Goal: Transaction & Acquisition: Purchase product/service

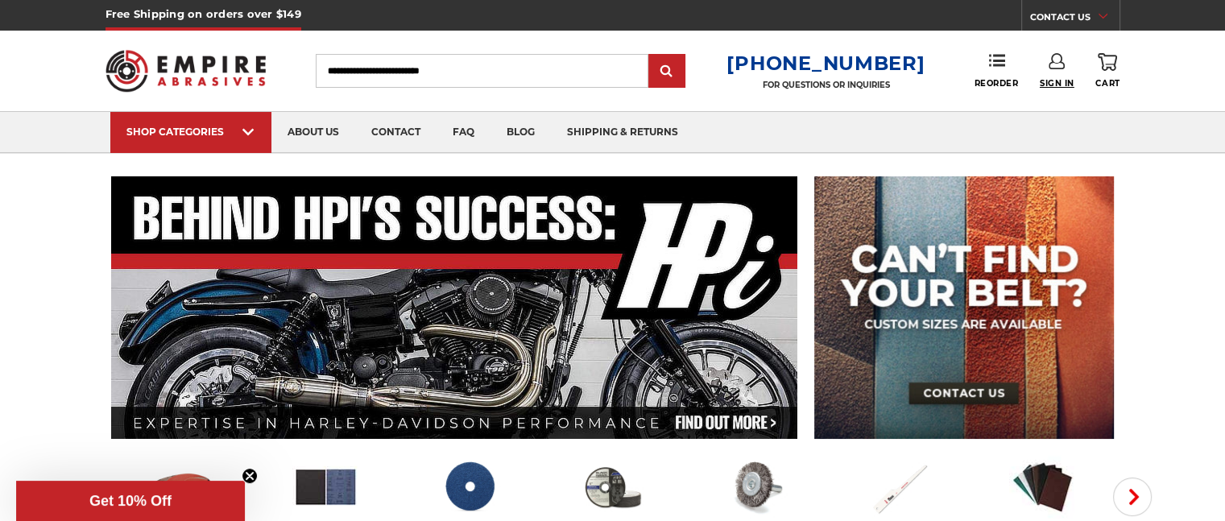
type input "**********"
click at [1053, 78] on span "Sign In" at bounding box center [1057, 83] width 35 height 10
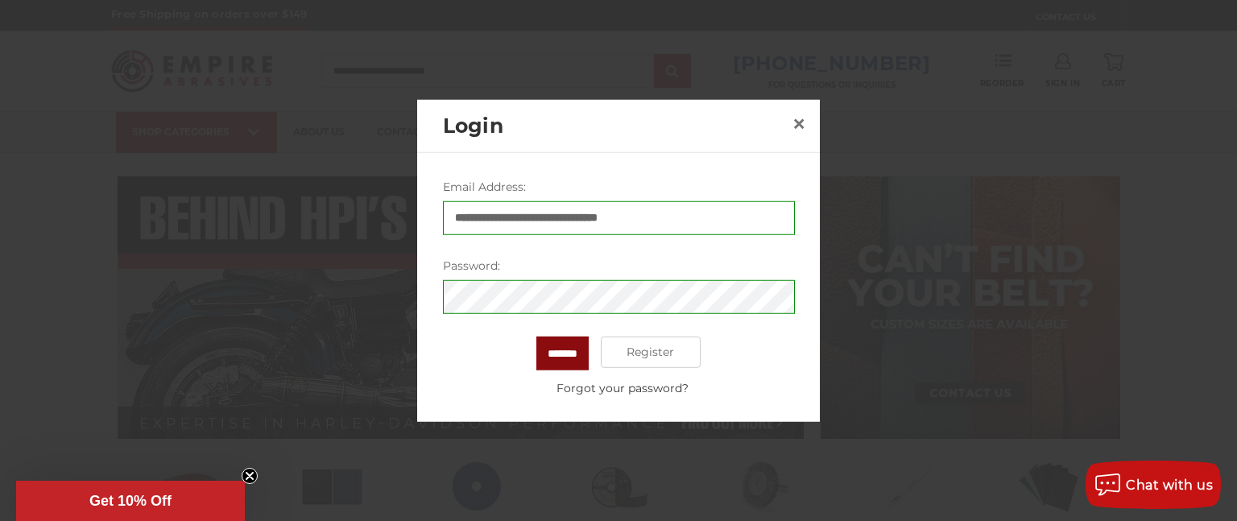
click at [552, 351] on input "*******" at bounding box center [562, 353] width 52 height 34
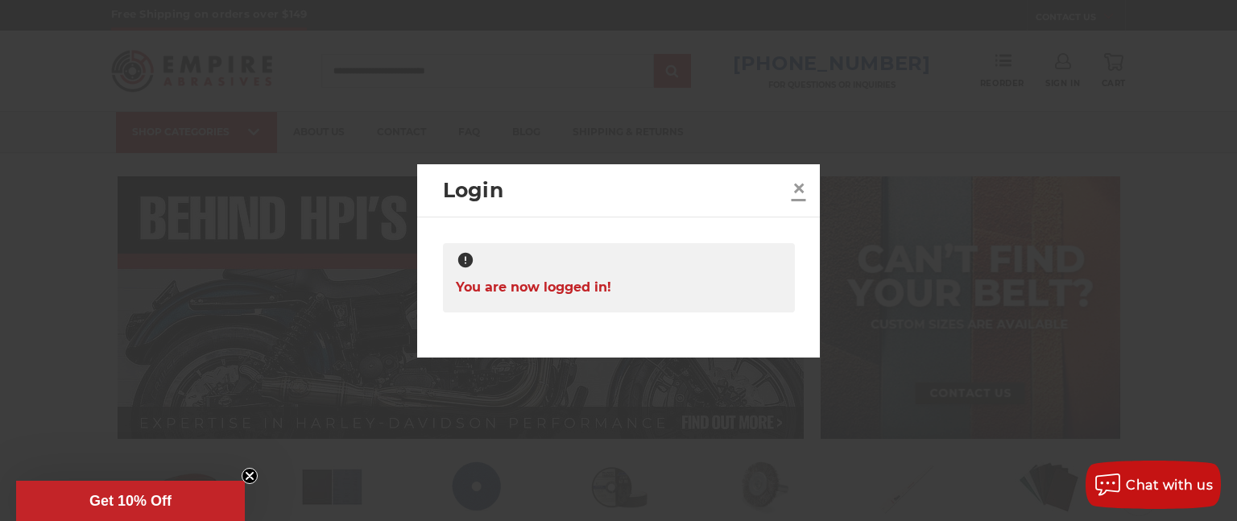
click at [796, 184] on span "×" at bounding box center [799, 187] width 14 height 31
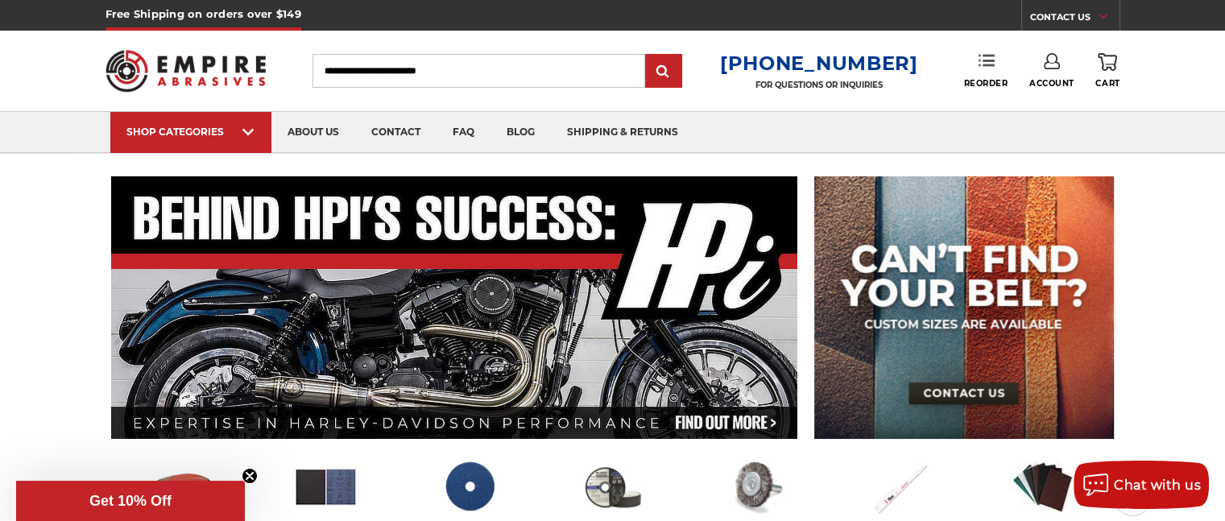
click at [972, 77] on link "Reorder" at bounding box center [985, 70] width 44 height 35
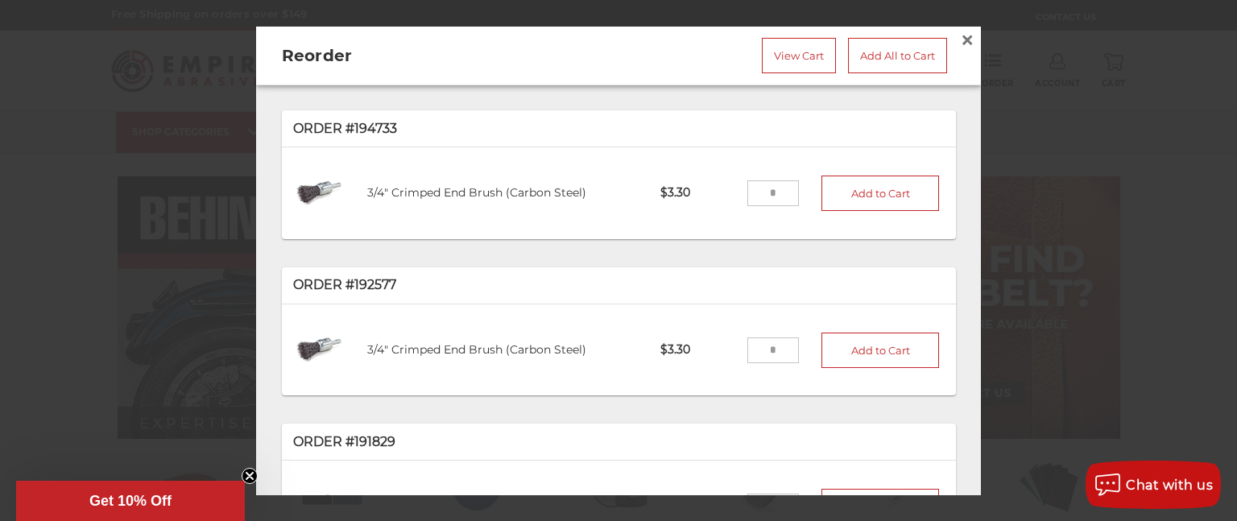
drag, startPoint x: 751, startPoint y: 188, endPoint x: 775, endPoint y: 188, distance: 24.2
click at [775, 188] on input "tel" at bounding box center [773, 193] width 52 height 26
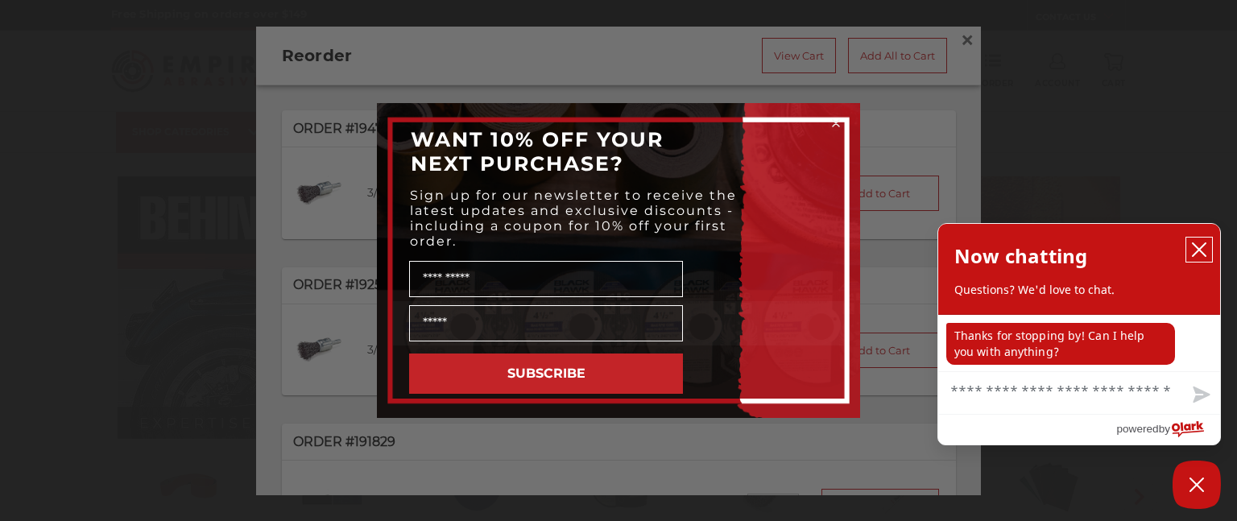
click at [1201, 247] on icon "close chatbox" at bounding box center [1199, 249] width 13 height 13
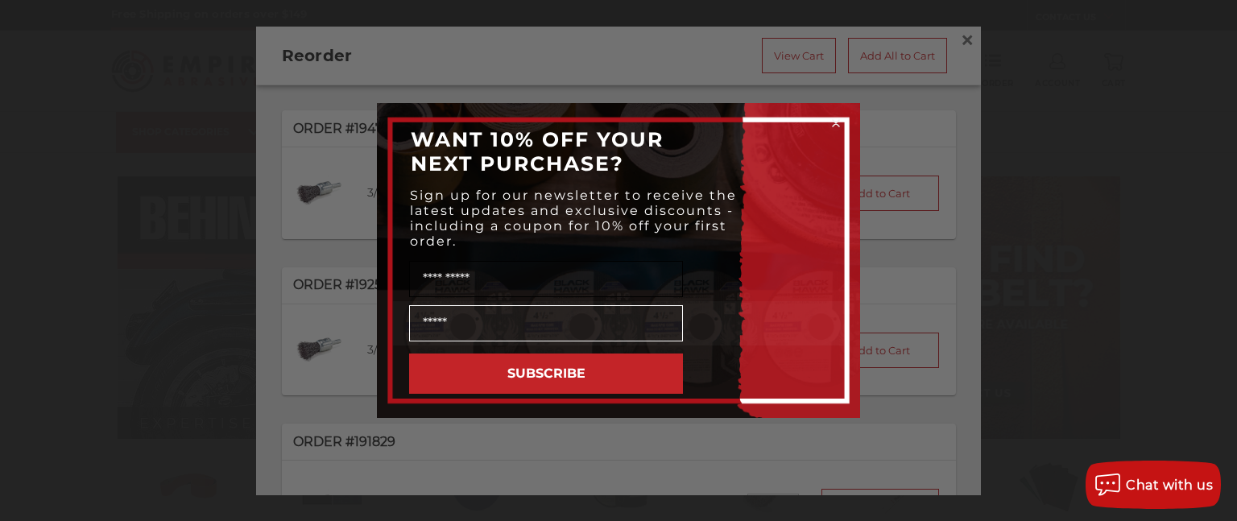
click at [536, 286] on input "Name" at bounding box center [546, 279] width 274 height 36
type input "**********"
click at [522, 321] on input "Email" at bounding box center [546, 323] width 274 height 36
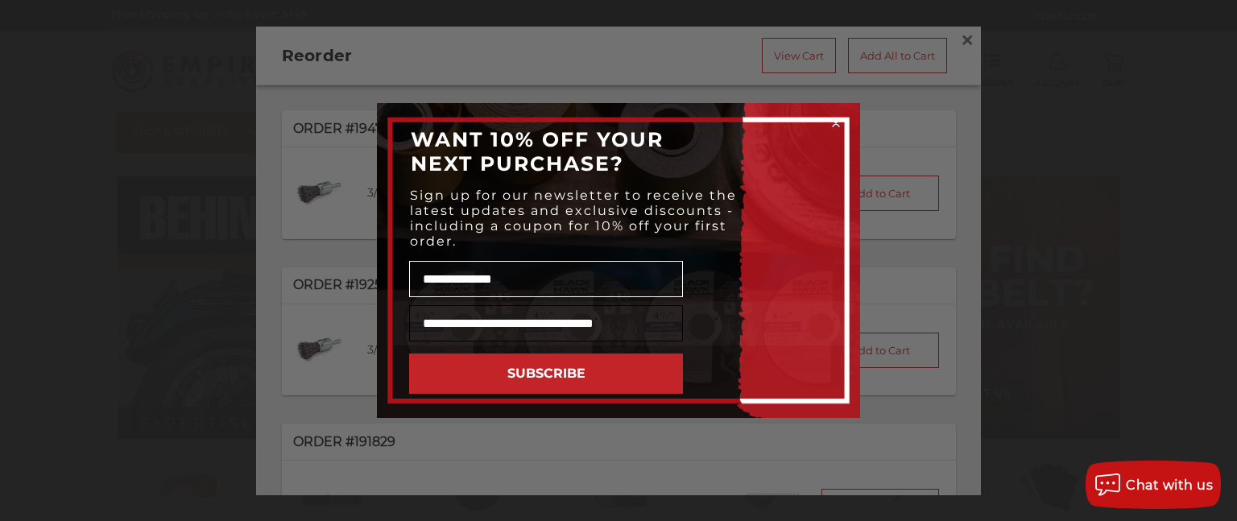
scroll to position [0, 9]
type input "**********"
click at [550, 370] on button "SUBSCRIBE" at bounding box center [546, 374] width 274 height 40
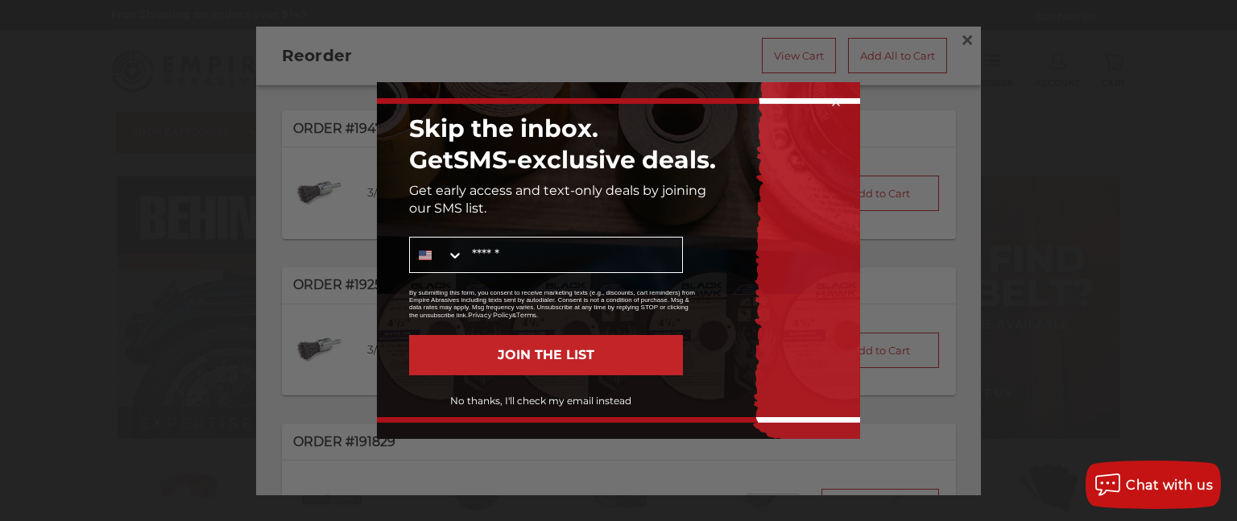
click at [562, 347] on button "JOIN THE LIST" at bounding box center [546, 355] width 274 height 40
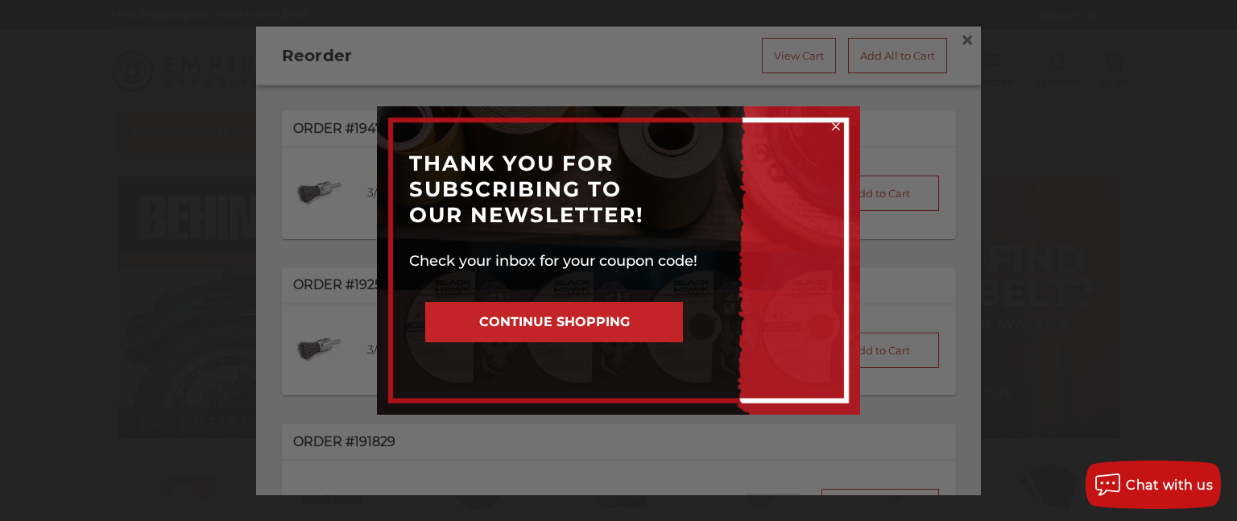
click at [585, 326] on button "CONTINUE SHOPPING" at bounding box center [554, 322] width 258 height 40
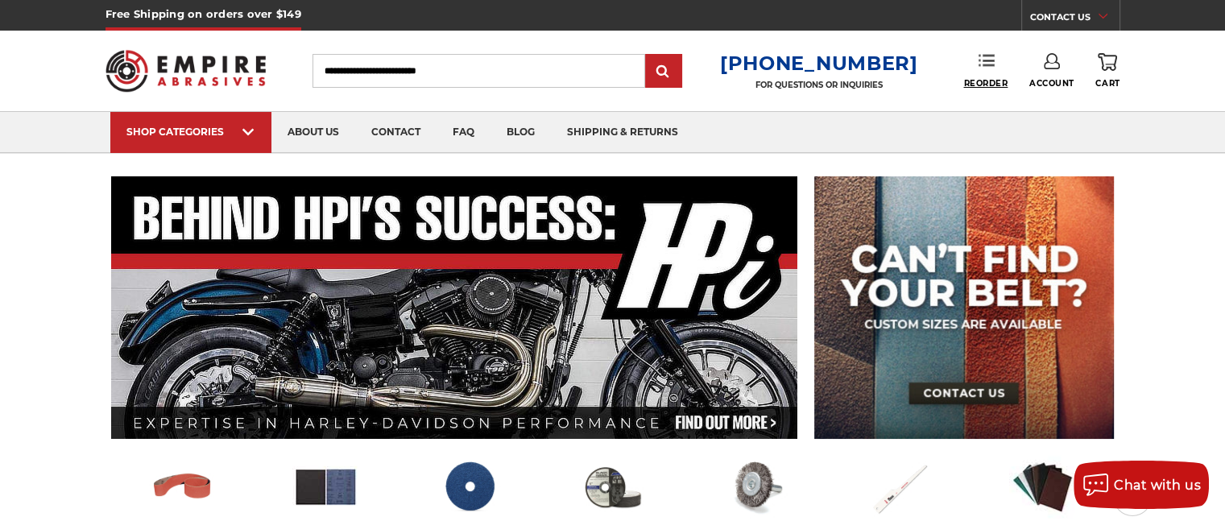
click at [992, 78] on span "Reorder" at bounding box center [985, 83] width 44 height 10
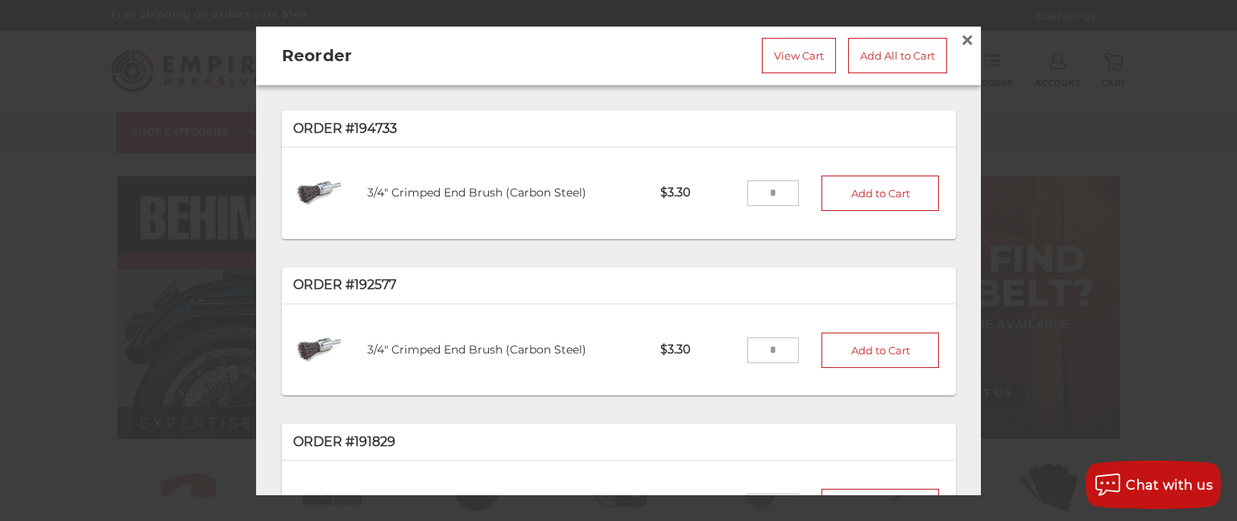
click at [752, 191] on input "tel" at bounding box center [773, 193] width 52 height 26
drag, startPoint x: 750, startPoint y: 189, endPoint x: 767, endPoint y: 189, distance: 16.9
click at [767, 189] on input "tel" at bounding box center [773, 193] width 52 height 26
type input "***"
click at [860, 196] on button "Add to Cart" at bounding box center [880, 193] width 118 height 35
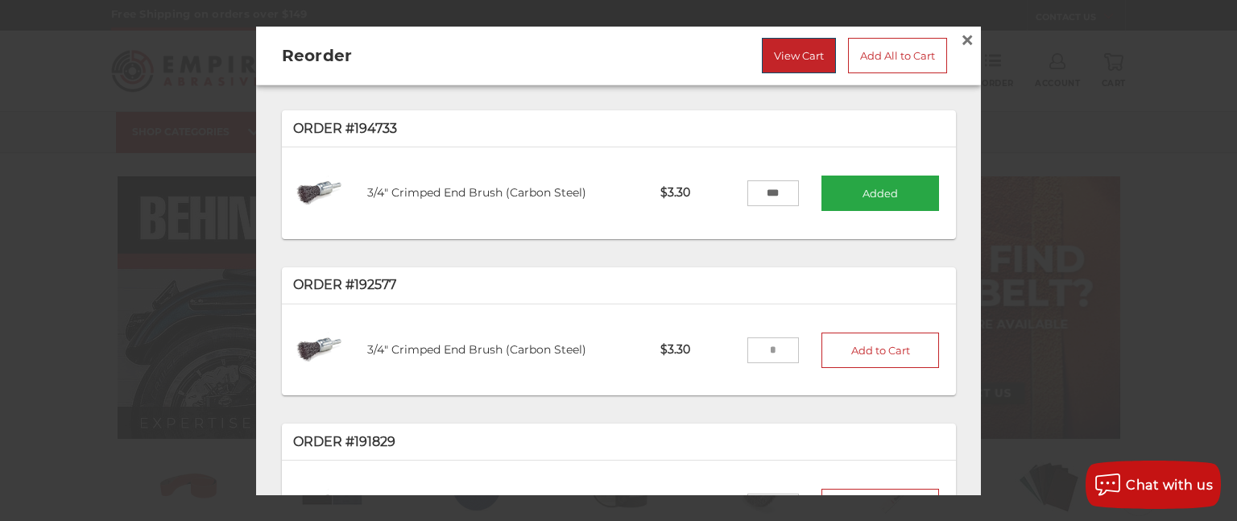
click at [770, 52] on link "View Cart" at bounding box center [799, 54] width 74 height 35
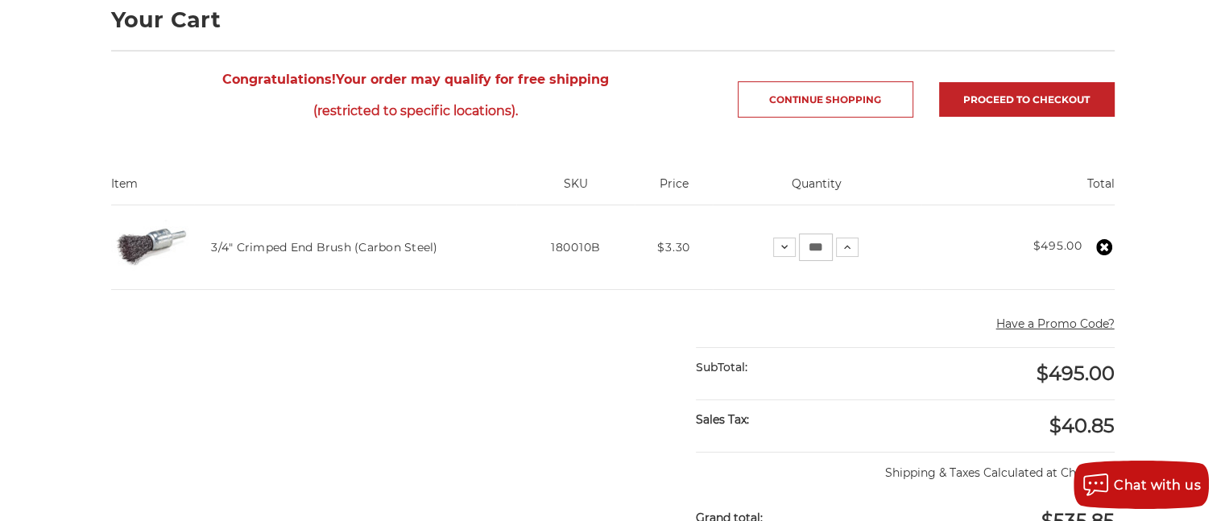
scroll to position [242, 0]
click at [783, 247] on use at bounding box center [784, 248] width 6 height 4
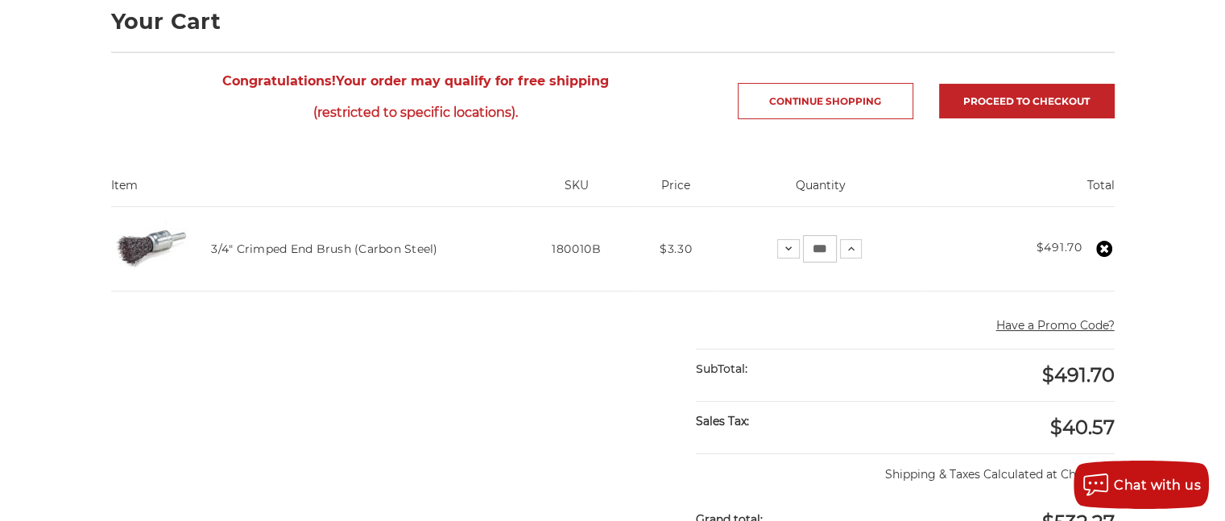
drag, startPoint x: 812, startPoint y: 246, endPoint x: 825, endPoint y: 246, distance: 12.9
click at [825, 246] on input "***" at bounding box center [820, 248] width 34 height 27
type input "***"
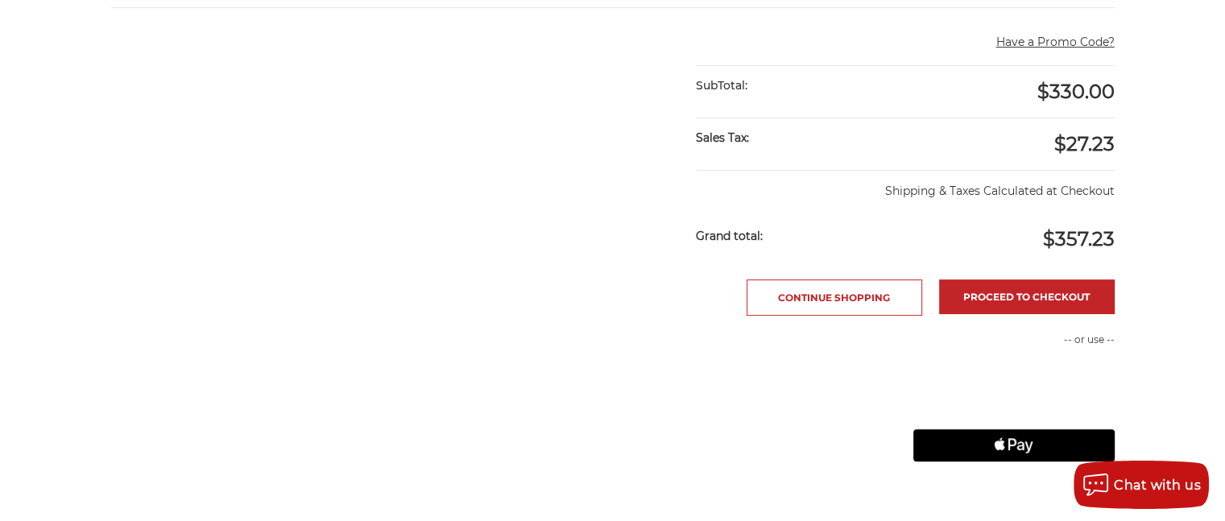
scroll to position [564, 0]
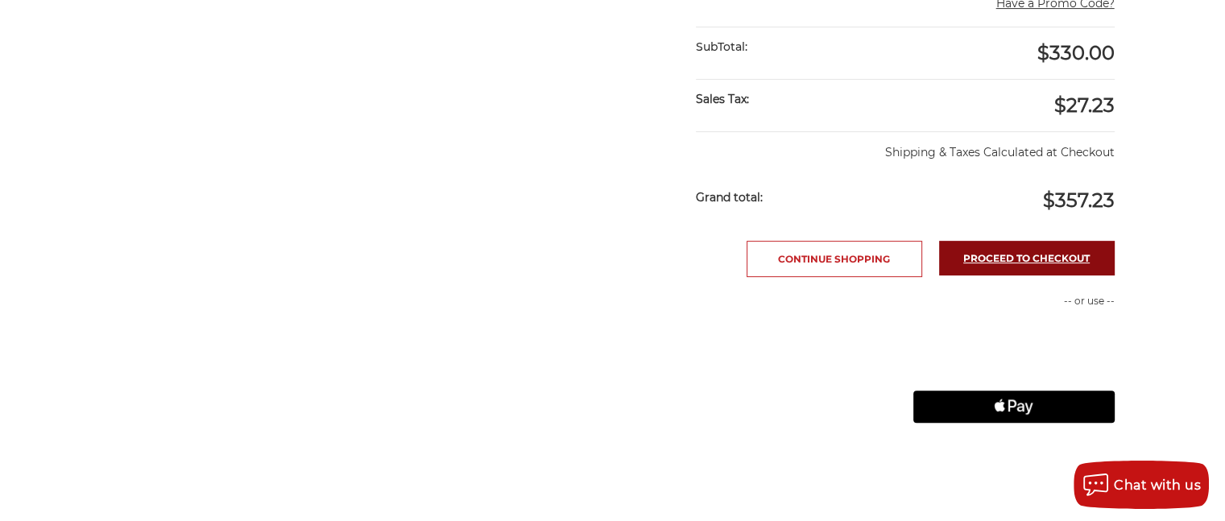
click at [1038, 244] on link "Proceed to checkout" at bounding box center [1027, 258] width 176 height 35
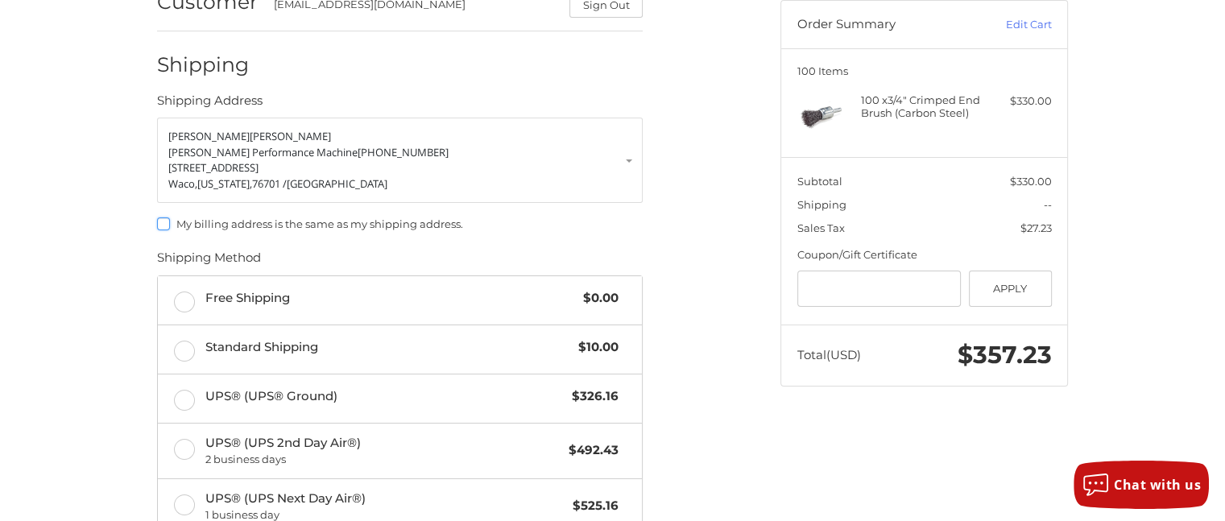
scroll to position [214, 0]
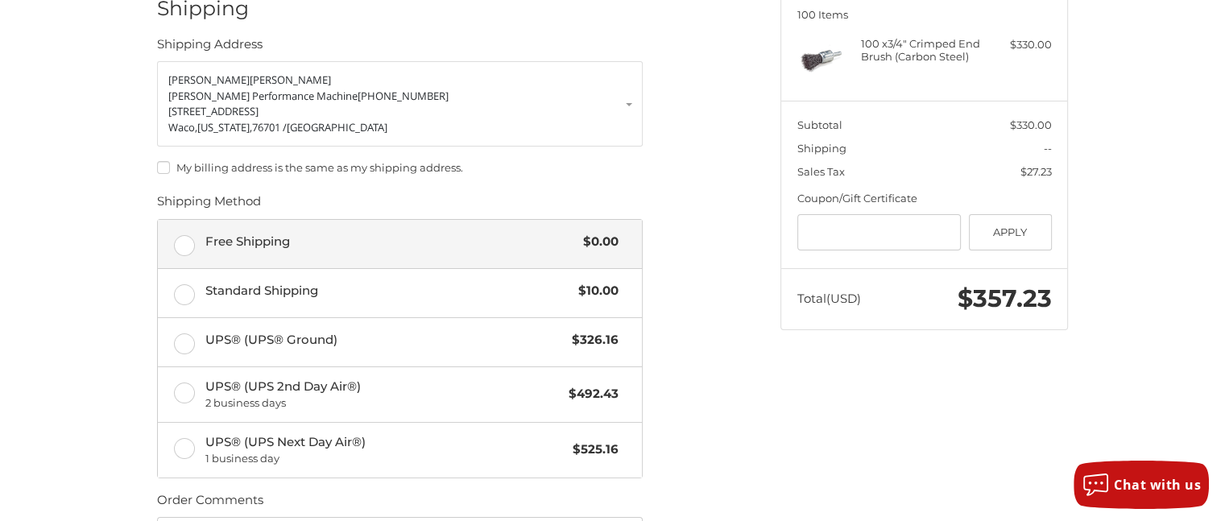
click at [187, 241] on label "Free Shipping $0.00" at bounding box center [400, 244] width 484 height 48
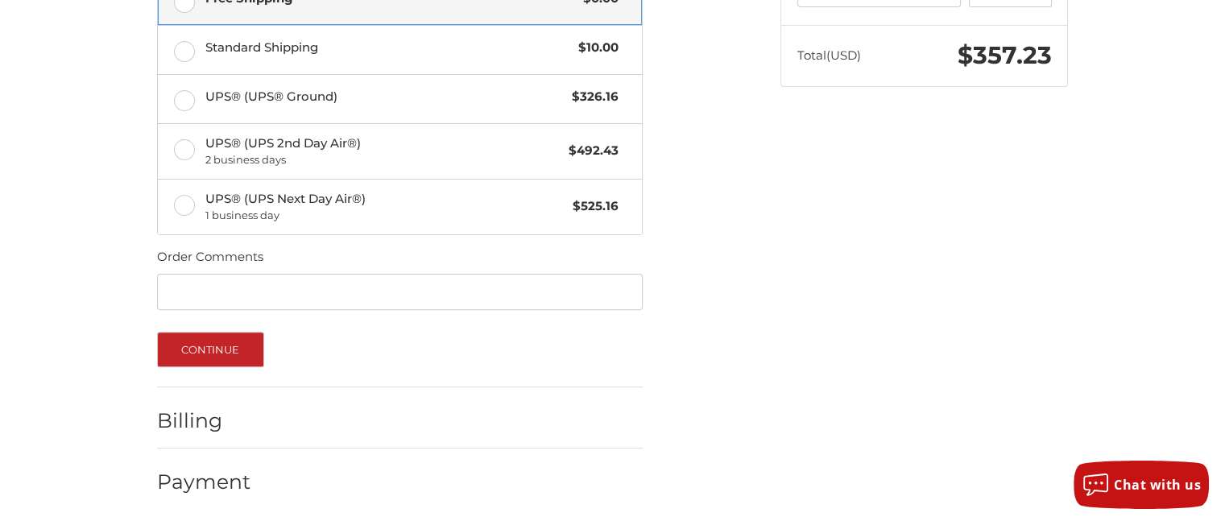
scroll to position [459, 0]
click at [242, 349] on button "Continue" at bounding box center [210, 347] width 107 height 35
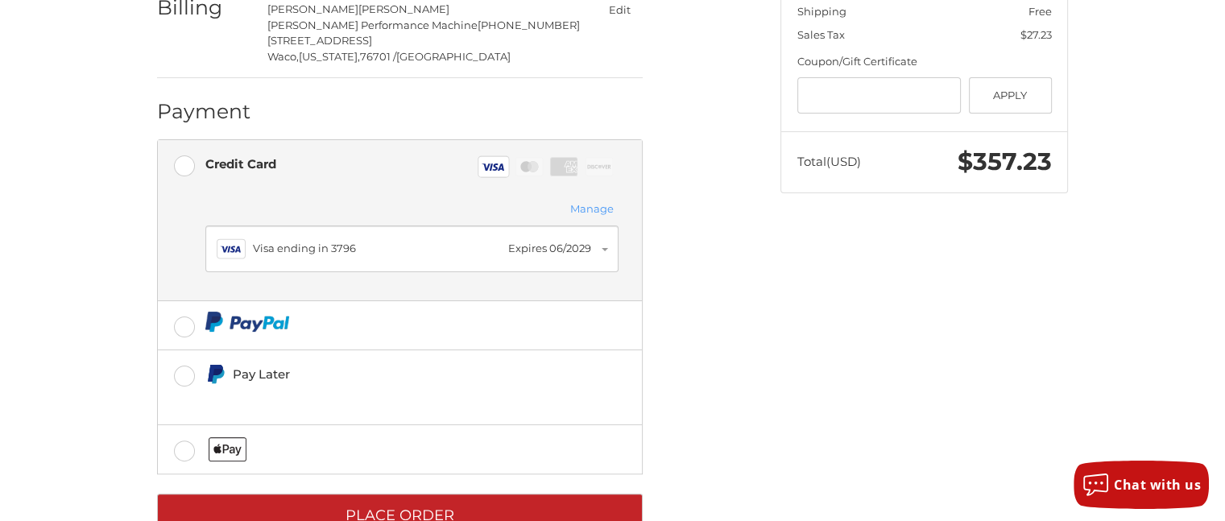
scroll to position [400, 0]
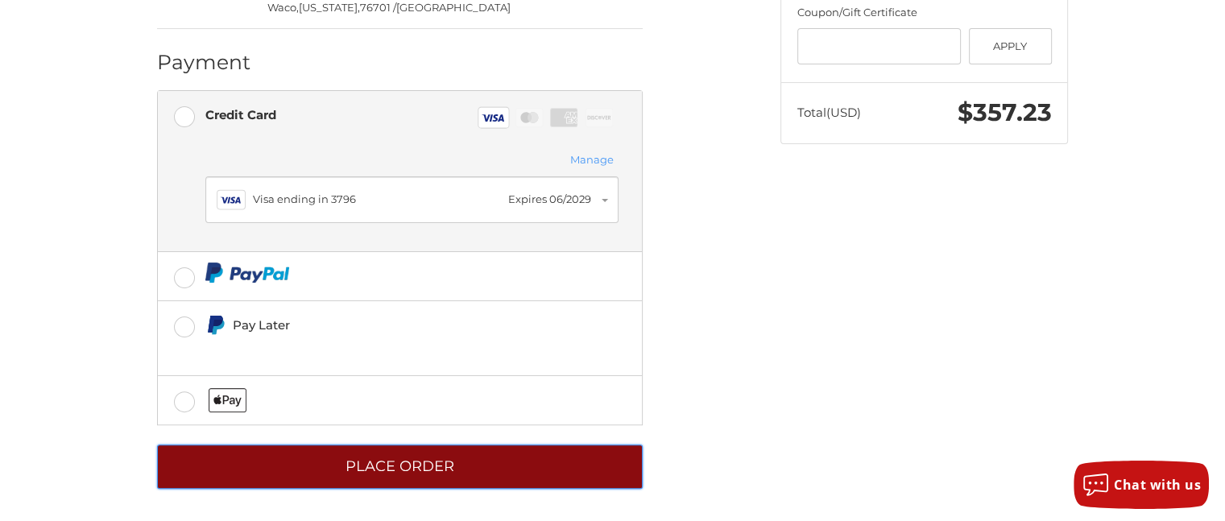
click at [400, 460] on button "Place Order" at bounding box center [400, 467] width 486 height 44
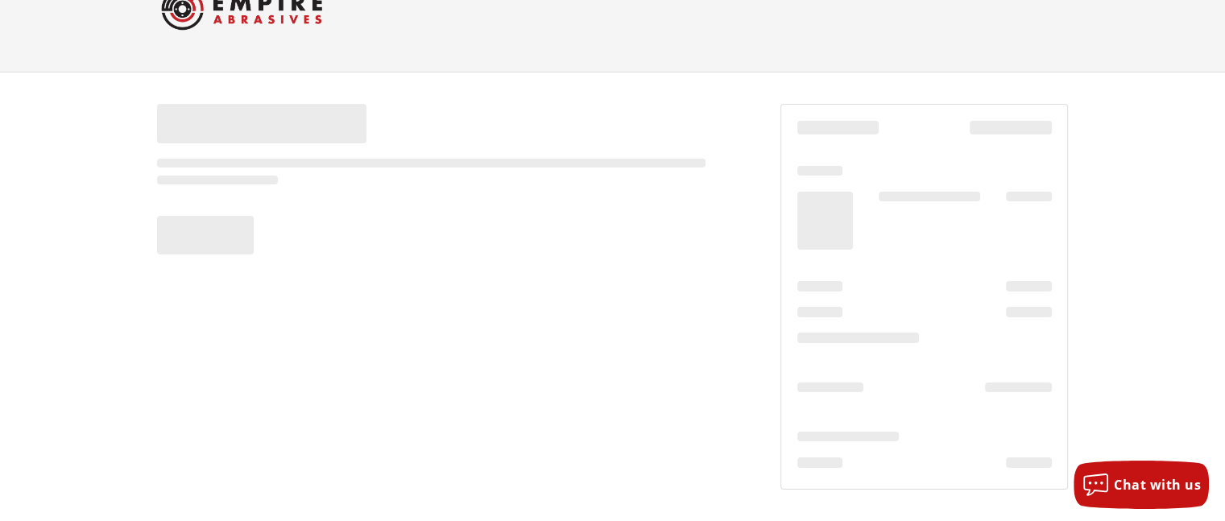
scroll to position [54, 0]
